Goal: Task Accomplishment & Management: Complete application form

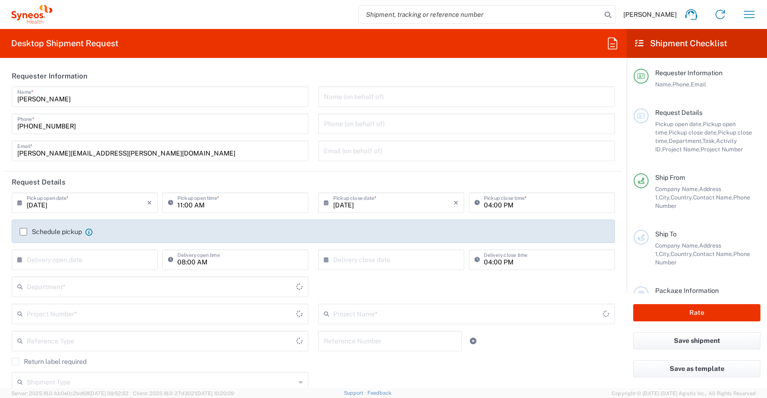
type input "[GEOGRAPHIC_DATA]"
type input "8350"
type input "[GEOGRAPHIC_DATA]"
type input "Syneos Health Clinical [GEOGRAPHIC_DATA]"
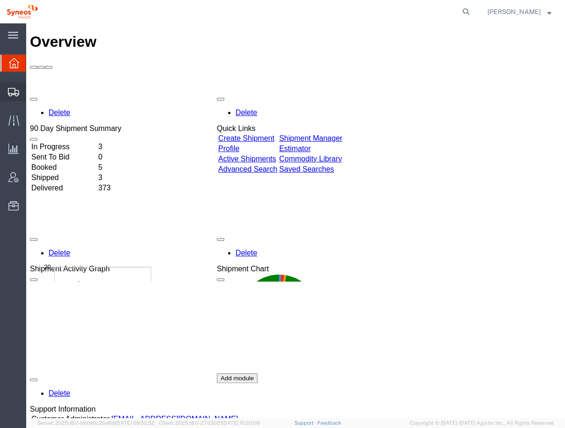
click at [13, 92] on icon at bounding box center [13, 92] width 11 height 8
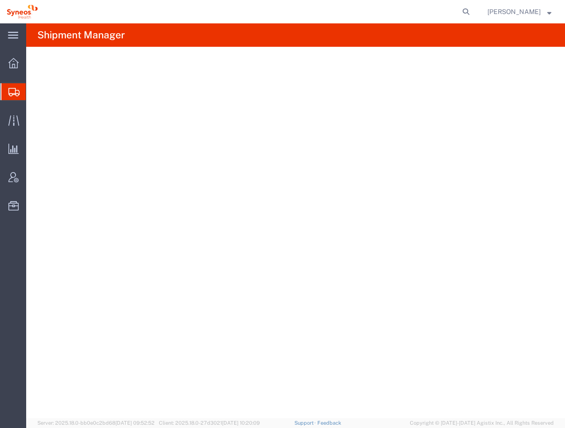
click at [33, 89] on span "Shipments" at bounding box center [29, 91] width 7 height 19
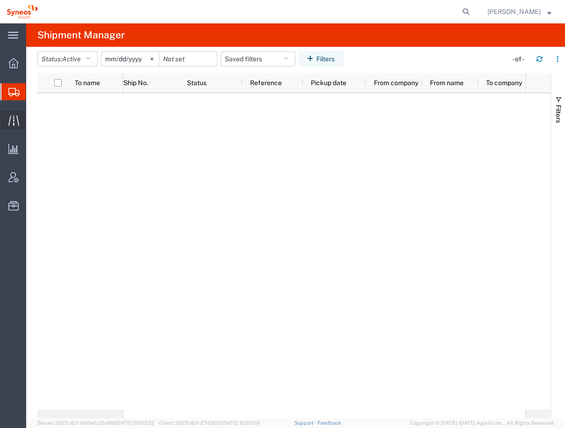
click at [11, 124] on icon at bounding box center [13, 120] width 11 height 11
